Goal: Find specific page/section: Find specific page/section

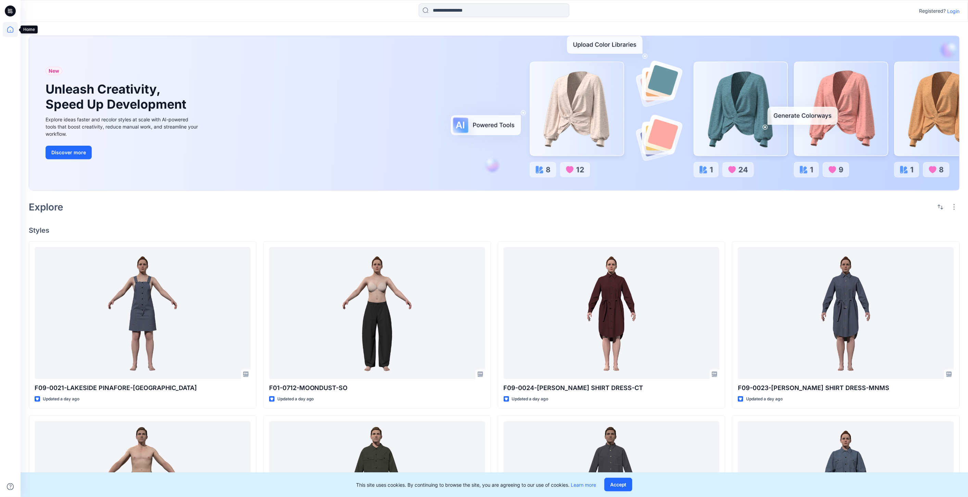
click at [11, 27] on icon at bounding box center [10, 29] width 6 height 6
click at [8, 29] on icon at bounding box center [10, 29] width 6 height 6
click at [486, 10] on p "Login" at bounding box center [954, 11] width 12 height 7
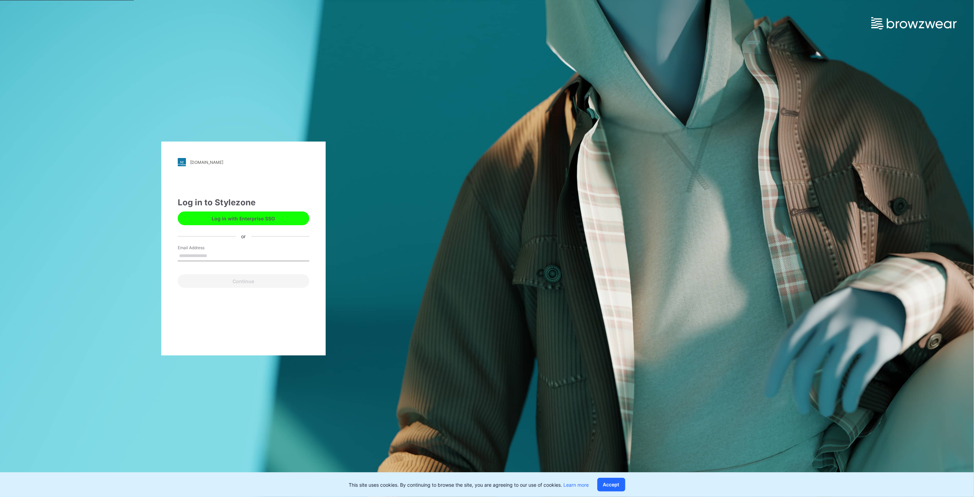
click at [236, 249] on div "Email Address" at bounding box center [244, 255] width 132 height 21
click at [228, 259] on input "Email Address" at bounding box center [244, 256] width 132 height 10
type input "**********"
click at [243, 278] on button "Continue" at bounding box center [244, 281] width 132 height 14
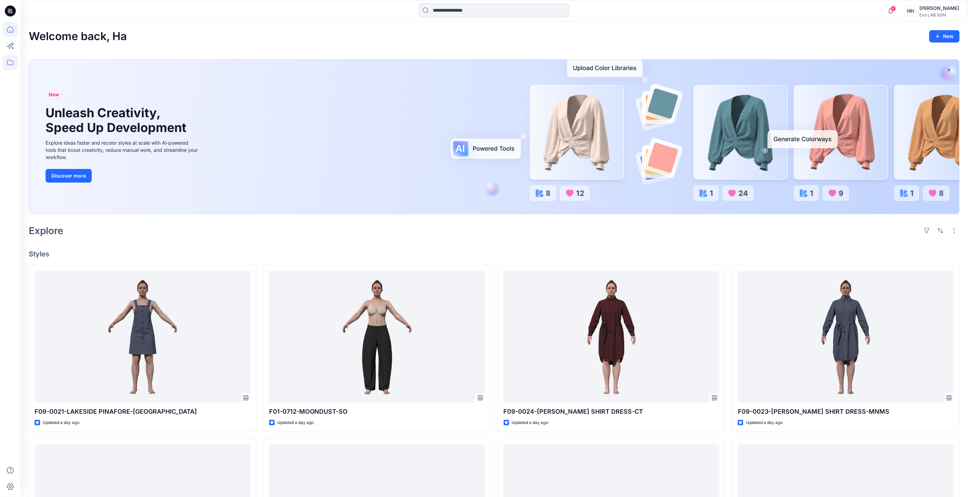
click at [9, 64] on icon at bounding box center [10, 62] width 6 height 5
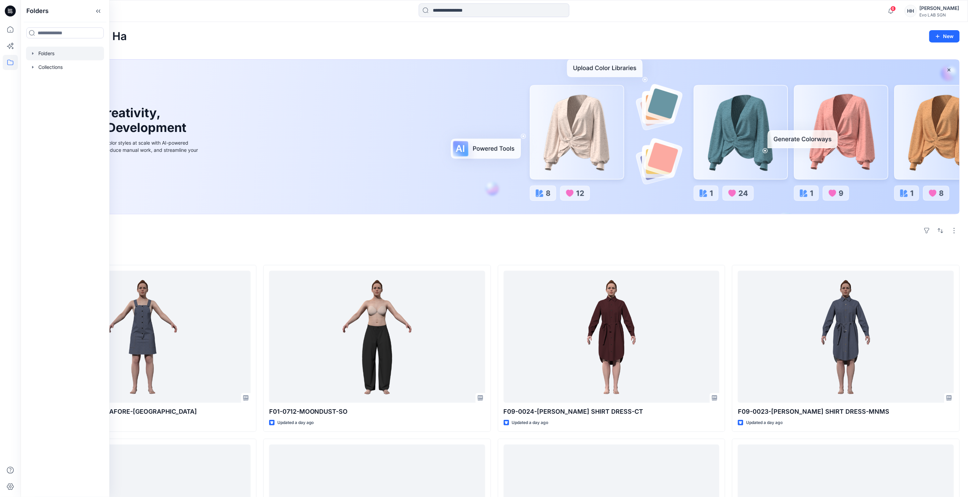
click at [59, 48] on div at bounding box center [65, 54] width 78 height 14
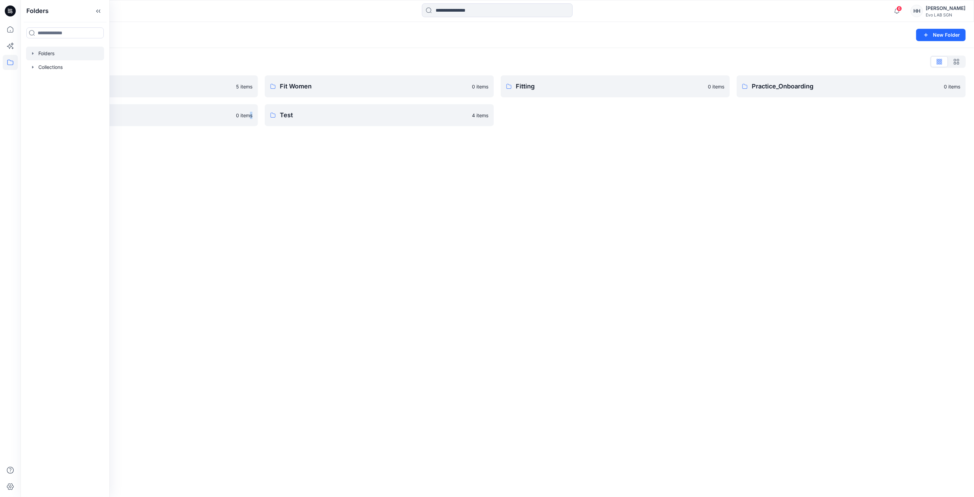
click at [250, 184] on div "Folders New Folder Folders List CATISI xDAWN 5 items S262 0 items Fit Women 0 i…" at bounding box center [498, 259] width 954 height 475
click at [157, 90] on p "CATISI xDAWN" at bounding box center [143, 87] width 198 height 10
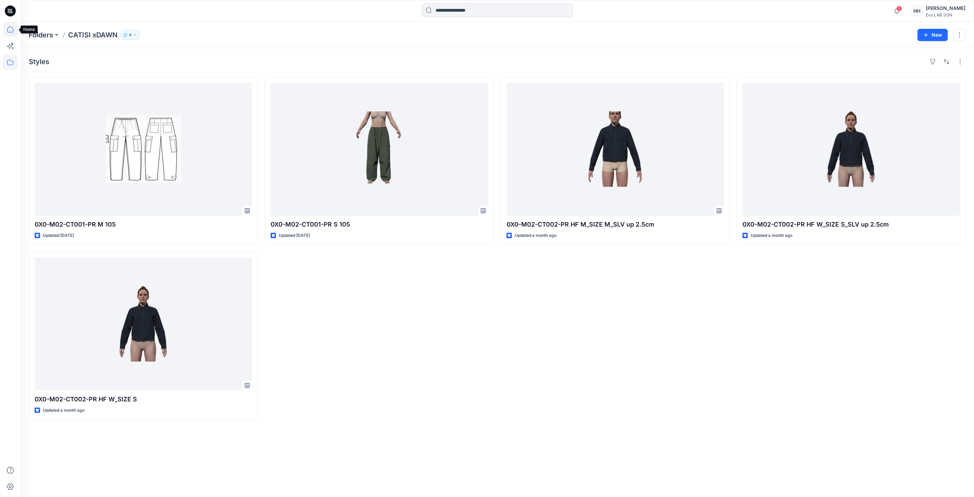
click at [8, 29] on icon at bounding box center [10, 29] width 15 height 15
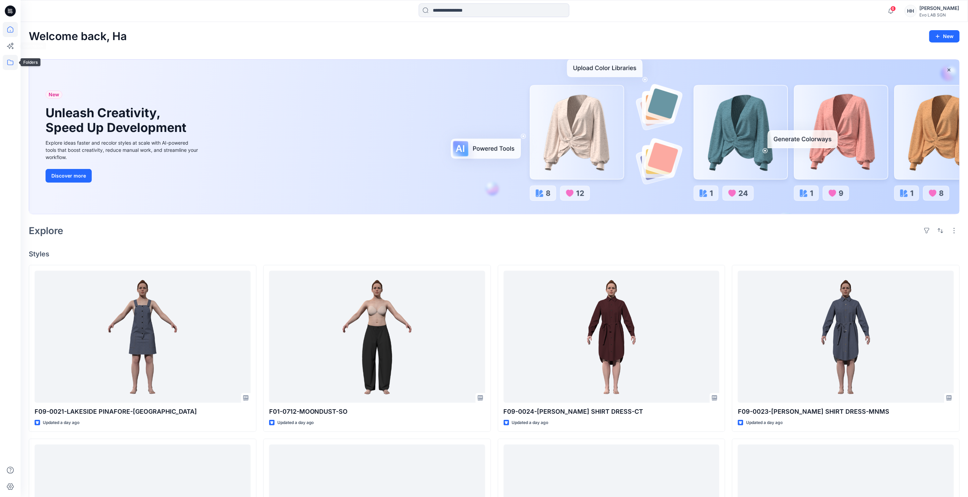
click at [10, 59] on icon at bounding box center [10, 62] width 15 height 15
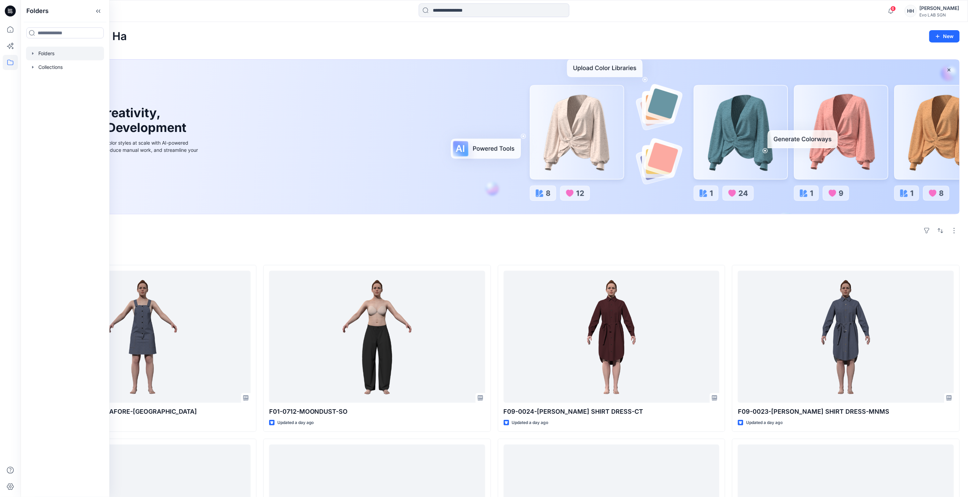
click at [46, 49] on div at bounding box center [65, 54] width 78 height 14
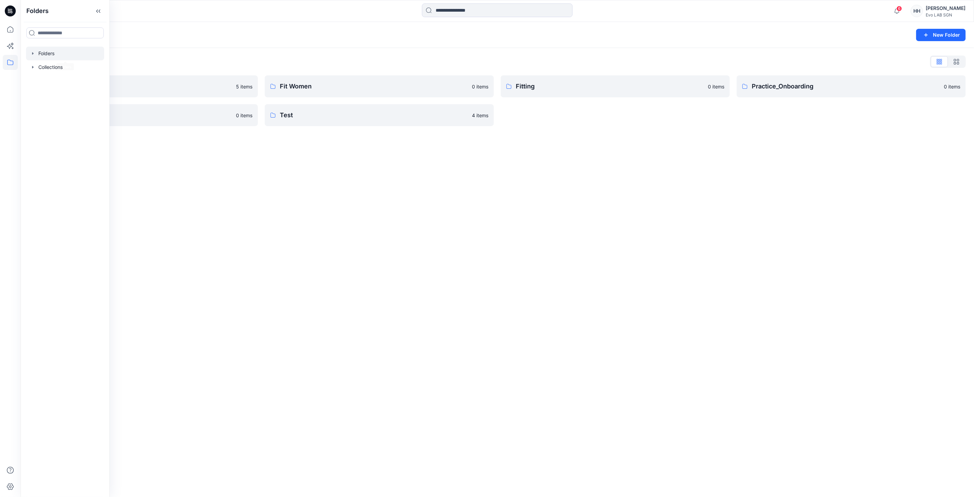
click at [303, 185] on div "Folders New Folder Folders List CATISI xDAWN 5 items S262 0 items Fit Women 0 i…" at bounding box center [498, 259] width 954 height 475
drag, startPoint x: 629, startPoint y: 244, endPoint x: 630, endPoint y: 231, distance: 13.0
click at [629, 244] on div "Folders New Folder Folders List CATISI xDAWN 5 items S262 0 items Fit Women 0 i…" at bounding box center [498, 259] width 954 height 475
click at [91, 114] on p "S262" at bounding box center [143, 115] width 198 height 10
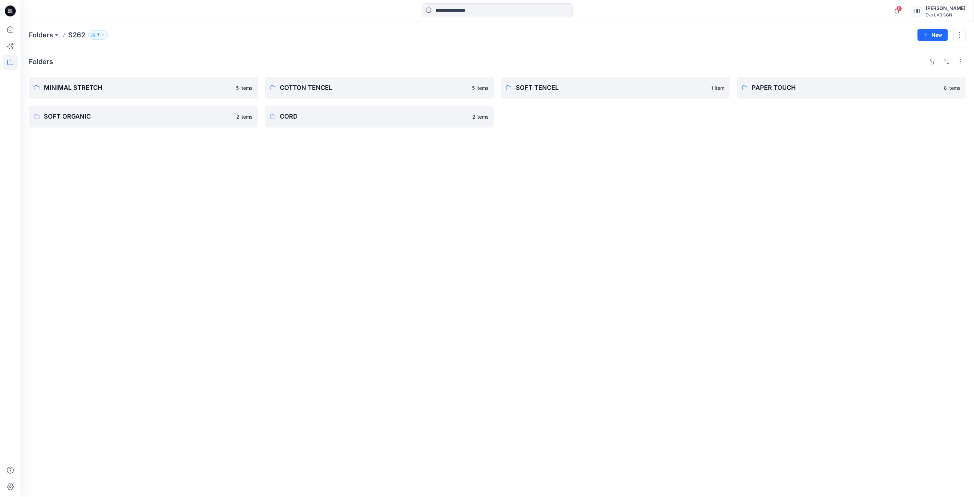
click at [454, 271] on div "Folders MINIMAL STRETCH 5 items SOFT ORGANIC 2 items COTTON TENCEL 5 items CORD…" at bounding box center [498, 272] width 954 height 449
click at [179, 99] on div "MINIMAL STRETCH 5 items SOFT ORGANIC 2 items" at bounding box center [143, 102] width 229 height 51
click at [184, 89] on p "MINIMAL STRETCH" at bounding box center [143, 88] width 198 height 10
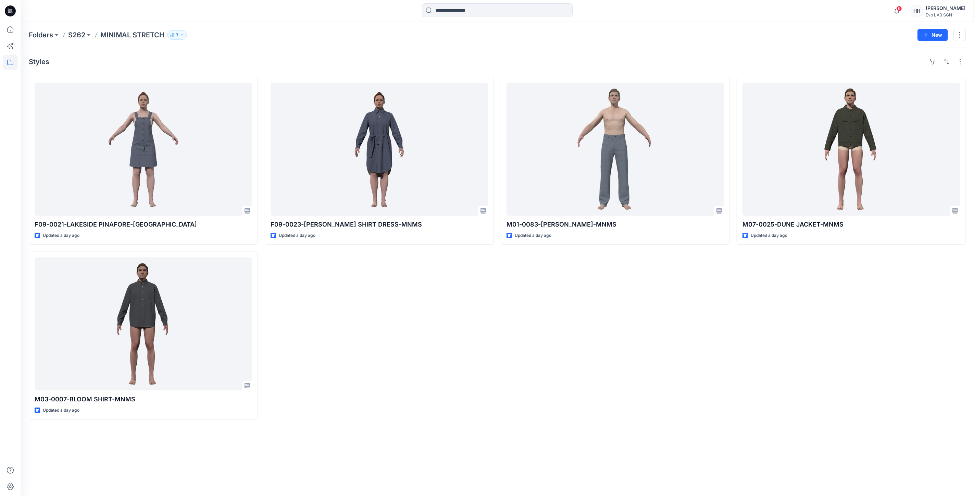
drag, startPoint x: 480, startPoint y: 329, endPoint x: 474, endPoint y: 324, distance: 7.3
click at [480, 329] on div "F09-0023-[PERSON_NAME] SHIRT DRESS-MNMS Updated a day ago" at bounding box center [379, 248] width 229 height 343
click at [378, 302] on div "F09-0023-[PERSON_NAME] SHIRT DRESS-MNMS Updated a day ago Set Status" at bounding box center [379, 248] width 229 height 343
